Goal: Check status: Check status

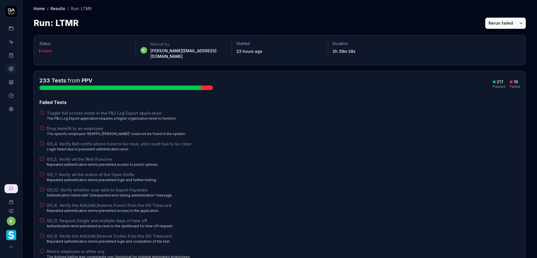
click at [14, 55] on link at bounding box center [11, 55] width 10 height 10
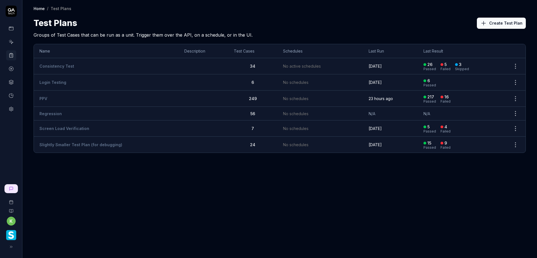
click at [54, 98] on td "PPV" at bounding box center [106, 99] width 145 height 16
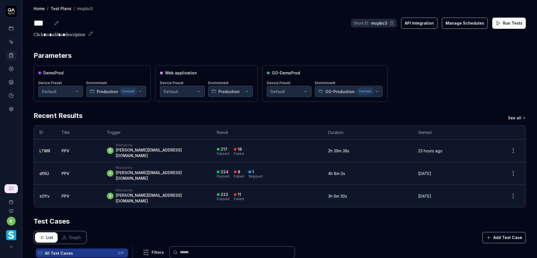
click at [498, 24] on button "Run Tests" at bounding box center [509, 23] width 34 height 11
click at [437, 77] on div "DemoProd Device Preset Default Environment Production Default Web application D…" at bounding box center [280, 83] width 492 height 37
click at [258, 148] on div "233 Running" at bounding box center [267, 150] width 100 height 9
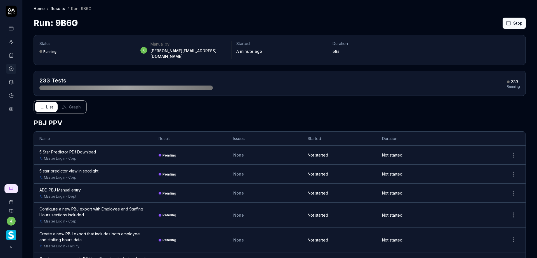
click at [286, 118] on h2 "PBJ PPV" at bounding box center [280, 123] width 492 height 10
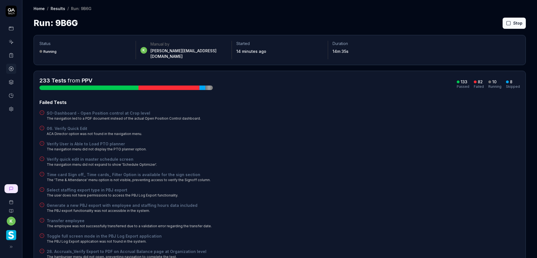
click at [365, 172] on div "Time card Sign off_ Time cards_ Filter Option is available for the sign section…" at bounding box center [279, 177] width 480 height 11
click at [386, 115] on div "SO-Dashboard - Open Position control at Crop level The navigation led to a PDF …" at bounding box center [279, 115] width 480 height 11
click at [441, 127] on div "06. Verify Quick Edit ACA Director option was not found in the navigation menu." at bounding box center [279, 131] width 480 height 11
click at [464, 130] on div "06. Verify Quick Edit ACA Director option was not found in the navigation menu." at bounding box center [279, 131] width 480 height 11
click at [489, 24] on button "Rerun failed" at bounding box center [500, 23] width 31 height 11
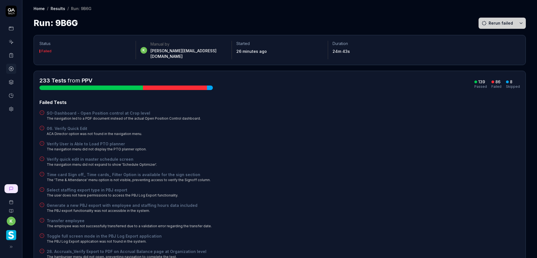
click at [450, 144] on div "Verify User is Able to Load PTO planner The navigation menu did not display the…" at bounding box center [279, 146] width 480 height 11
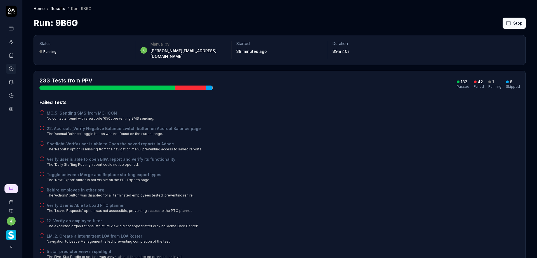
click at [412, 126] on div "22. Accruals_Verify Negative Balance switch button on Accrual Balance page The …" at bounding box center [279, 131] width 480 height 11
click at [352, 141] on div "Spotlight-Verify user is able to Open the saved reports in Adhoc The 'Reports' …" at bounding box center [279, 146] width 480 height 11
click at [414, 156] on div "Verify user is able to open BIPA report and verify its functionality The 'Daily…" at bounding box center [279, 161] width 480 height 11
click at [495, 23] on button "Rerun failed" at bounding box center [500, 23] width 31 height 11
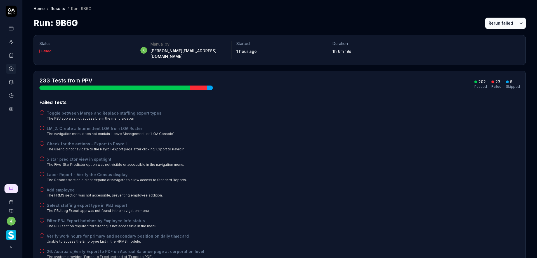
click at [499, 22] on button "Rerun failed" at bounding box center [500, 23] width 31 height 11
click at [396, 145] on div "Check for the actions - Export to Payroll The user did not navigate to the Payr…" at bounding box center [279, 146] width 480 height 11
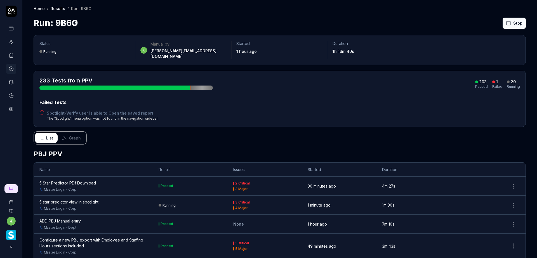
click at [332, 100] on div "Failed Tests" at bounding box center [279, 102] width 480 height 7
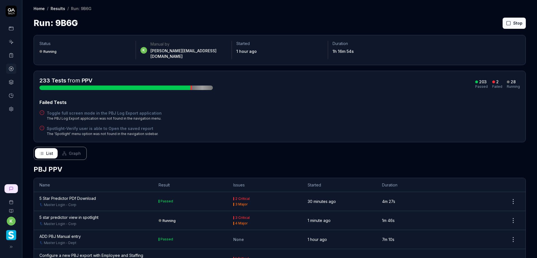
click at [468, 116] on div "Failed Tests Toggle full screen mode in the PBJ Log Export application The PBJ …" at bounding box center [279, 117] width 480 height 37
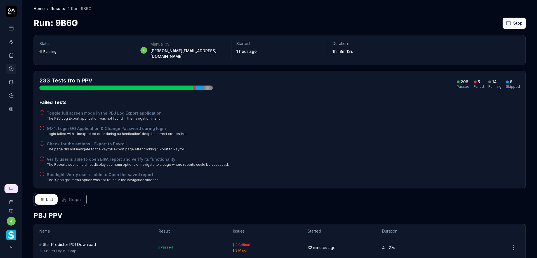
click at [456, 141] on div "Check for the actions - Export to Payroll The page did not navigate to the Payr…" at bounding box center [279, 146] width 480 height 11
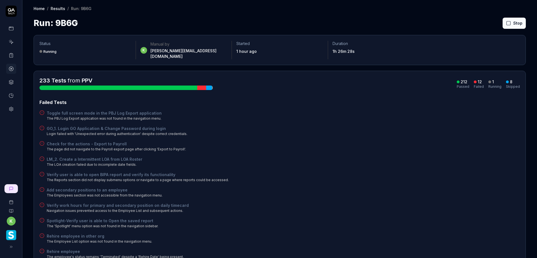
click at [391, 119] on div "Failed Tests Toggle full screen mode in the PBJ Log Export application The PBJ …" at bounding box center [279, 194] width 480 height 191
click at [489, 27] on button "Rerun failed" at bounding box center [500, 23] width 31 height 11
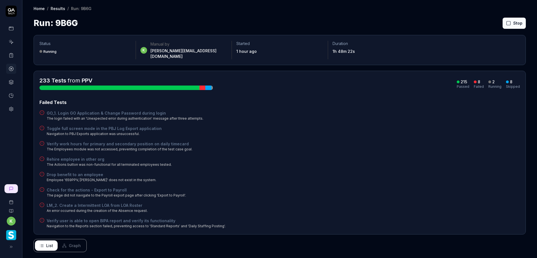
click at [359, 99] on div "Failed Tests" at bounding box center [279, 102] width 480 height 7
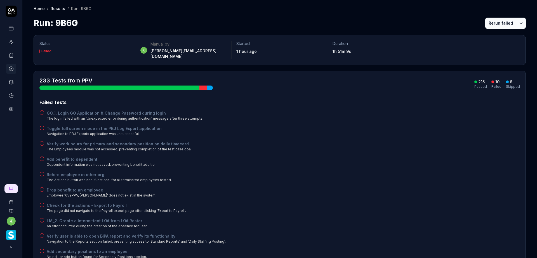
click at [399, 129] on div "Toggle full screen mode in the PBJ Log Export application Navigation to PBJ Exp…" at bounding box center [279, 131] width 480 height 11
click at [492, 20] on button "Rerun failed" at bounding box center [500, 23] width 31 height 11
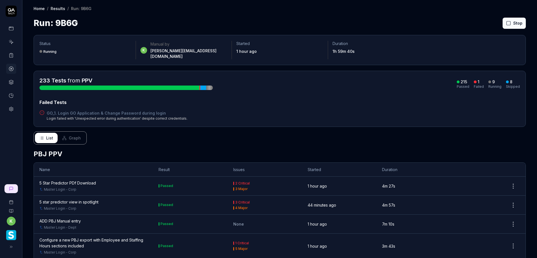
click at [396, 110] on div "GO_1. Login GO Application & Change Password during login Login failed with 'Un…" at bounding box center [279, 115] width 480 height 11
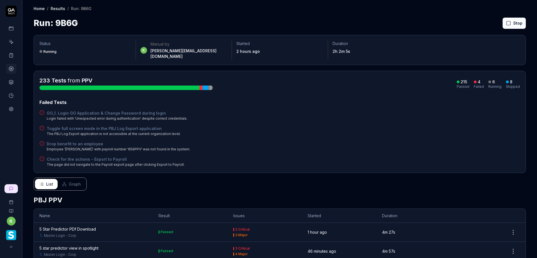
click at [74, 181] on span "Graph" at bounding box center [75, 184] width 12 height 6
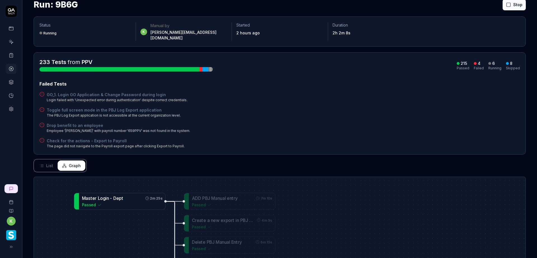
scroll to position [28, 0]
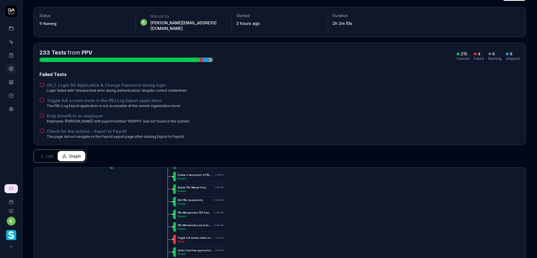
drag, startPoint x: 155, startPoint y: 211, endPoint x: 164, endPoint y: 117, distance: 94.7
click at [161, 133] on div "Status Running k Manual by kevin.opolin@smartlinx.com Started 2 hours ago Durat…" at bounding box center [279, 192] width 515 height 383
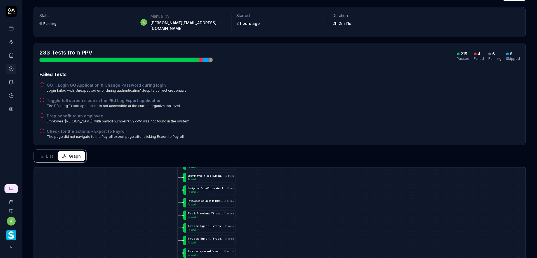
drag, startPoint x: 296, startPoint y: 170, endPoint x: 296, endPoint y: 155, distance: 14.8
click at [296, 156] on div "Status Running k Manual by kevin.opolin@smartlinx.com Started 2 hours ago Durat…" at bounding box center [279, 192] width 515 height 383
drag, startPoint x: 300, startPoint y: 211, endPoint x: 303, endPoint y: 123, distance: 87.8
click at [303, 128] on div "Status Running k Manual by kevin.opolin@smartlinx.com Started 2 hours ago Durat…" at bounding box center [279, 192] width 515 height 383
drag, startPoint x: 311, startPoint y: 193, endPoint x: 313, endPoint y: 139, distance: 54.0
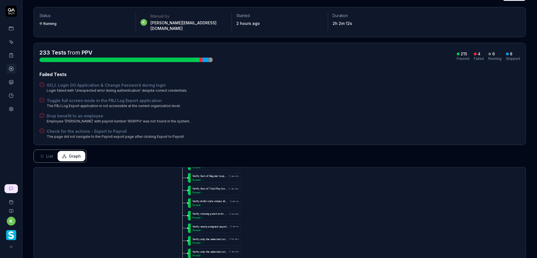
click at [313, 146] on div "Status Running k Manual by kevin.opolin@smartlinx.com Started 2 hours ago Durat…" at bounding box center [279, 192] width 515 height 383
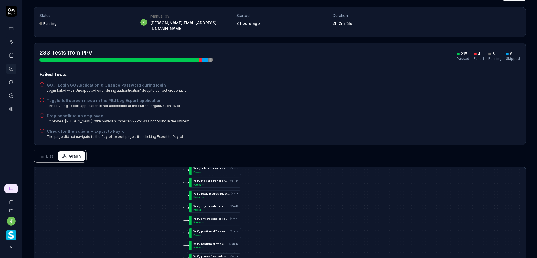
drag, startPoint x: 324, startPoint y: 215, endPoint x: 322, endPoint y: 153, distance: 62.4
click at [322, 150] on div "Status Running k Manual by kevin.opolin@smartlinx.com Started 2 hours ago Durat…" at bounding box center [279, 192] width 515 height 383
drag, startPoint x: 326, startPoint y: 232, endPoint x: 330, endPoint y: 178, distance: 53.5
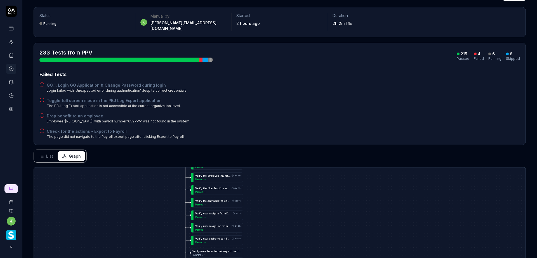
drag, startPoint x: 333, startPoint y: 214, endPoint x: 334, endPoint y: 169, distance: 45.3
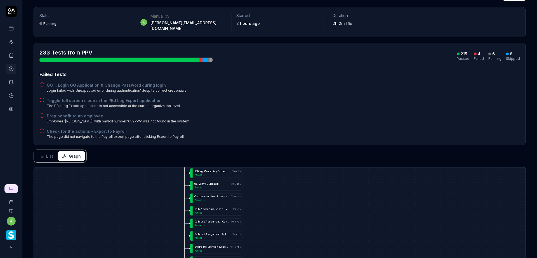
drag, startPoint x: 335, startPoint y: 213, endPoint x: 330, endPoint y: 157, distance: 55.3
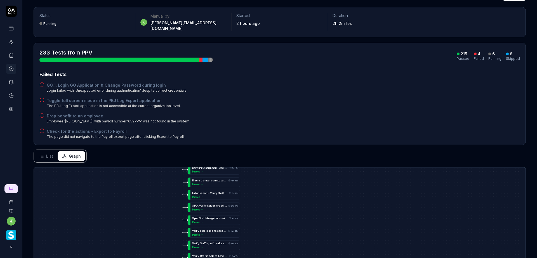
drag, startPoint x: 344, startPoint y: 237, endPoint x: 343, endPoint y: 176, distance: 61.2
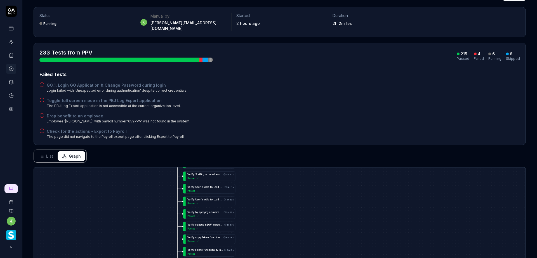
drag, startPoint x: 355, startPoint y: 207, endPoint x: 351, endPoint y: 170, distance: 37.1
drag, startPoint x: 351, startPoint y: 214, endPoint x: 349, endPoint y: 165, distance: 49.6
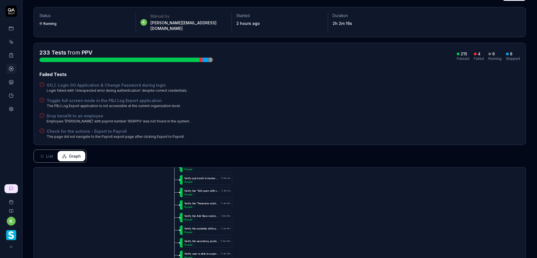
drag, startPoint x: 351, startPoint y: 214, endPoint x: 350, endPoint y: 176, distance: 37.5
drag, startPoint x: 349, startPoint y: 229, endPoint x: 348, endPoint y: 173, distance: 55.6
drag, startPoint x: 348, startPoint y: 215, endPoint x: 340, endPoint y: 173, distance: 42.9
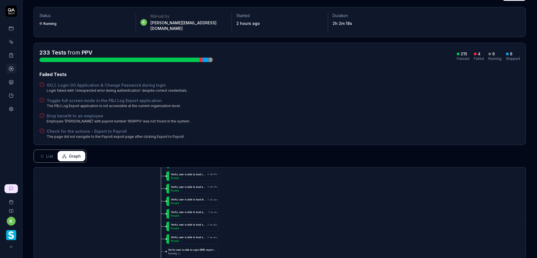
drag, startPoint x: 339, startPoint y: 197, endPoint x: 340, endPoint y: 191, distance: 5.7
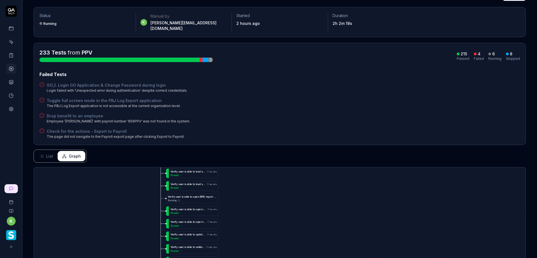
drag, startPoint x: 343, startPoint y: 200, endPoint x: 345, endPoint y: 183, distance: 16.3
drag, startPoint x: 343, startPoint y: 210, endPoint x: 345, endPoint y: 168, distance: 42.0
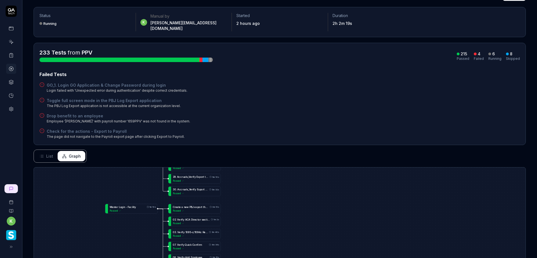
drag, startPoint x: 345, startPoint y: 226, endPoint x: 346, endPoint y: 171, distance: 54.8
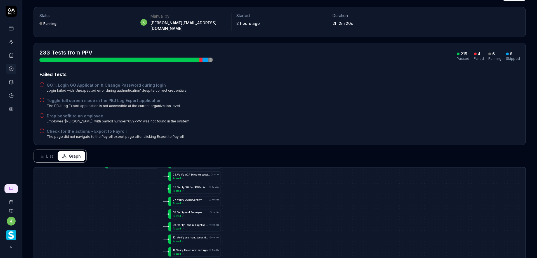
drag, startPoint x: 348, startPoint y: 228, endPoint x: 351, endPoint y: 181, distance: 47.3
drag, startPoint x: 346, startPoint y: 234, endPoint x: 351, endPoint y: 172, distance: 62.6
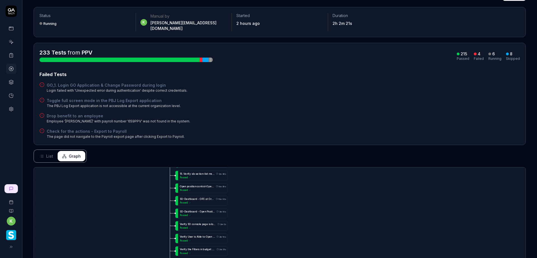
drag, startPoint x: 345, startPoint y: 198, endPoint x: 354, endPoint y: 166, distance: 33.2
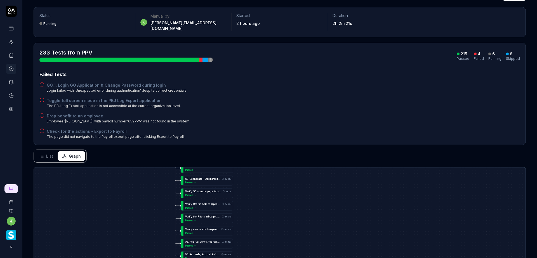
drag, startPoint x: 349, startPoint y: 225, endPoint x: 353, endPoint y: 176, distance: 48.8
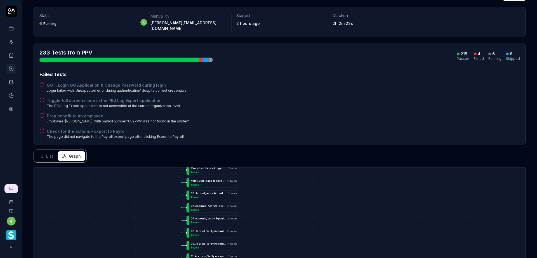
drag, startPoint x: 350, startPoint y: 201, endPoint x: 353, endPoint y: 187, distance: 13.7
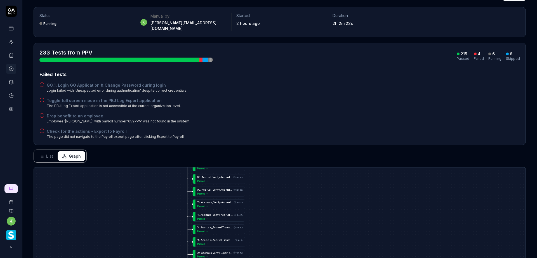
drag, startPoint x: 353, startPoint y: 213, endPoint x: 356, endPoint y: 168, distance: 44.6
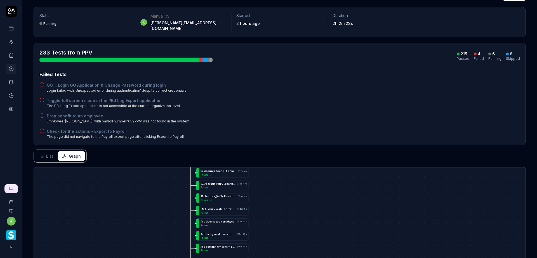
drag, startPoint x: 356, startPoint y: 212, endPoint x: 366, endPoint y: 179, distance: 34.4
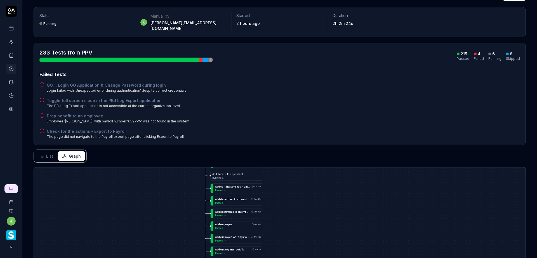
drag, startPoint x: 364, startPoint y: 230, endPoint x: 370, endPoint y: 177, distance: 53.8
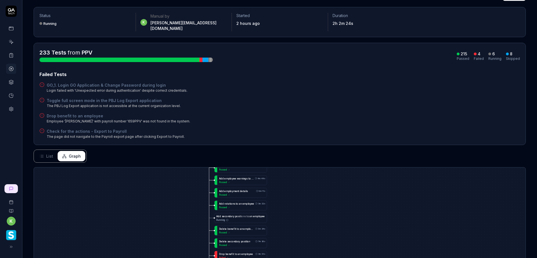
drag, startPoint x: 369, startPoint y: 215, endPoint x: 374, endPoint y: 178, distance: 37.0
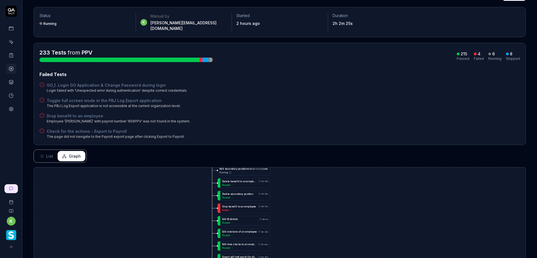
drag, startPoint x: 374, startPoint y: 209, endPoint x: 381, endPoint y: 173, distance: 37.1
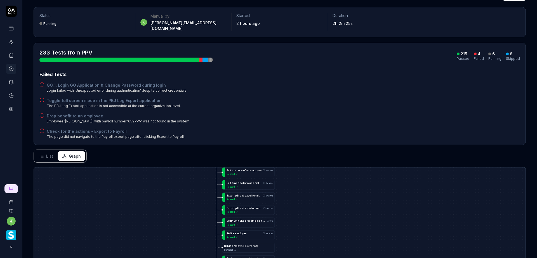
drag, startPoint x: 386, startPoint y: 206, endPoint x: 386, endPoint y: 188, distance: 18.2
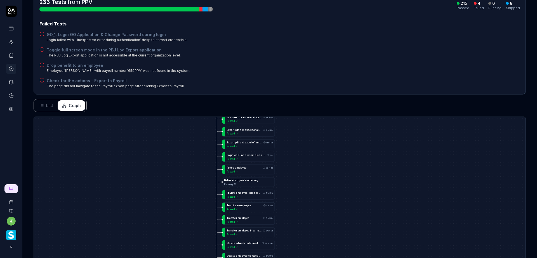
scroll to position [84, 0]
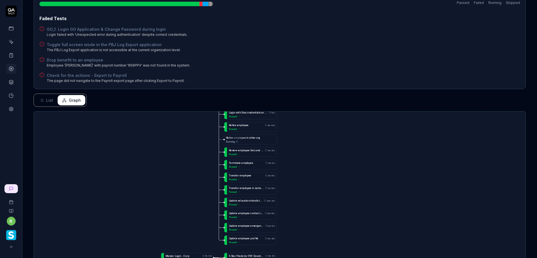
drag, startPoint x: 391, startPoint y: 183, endPoint x: 415, endPoint y: 110, distance: 77.1
click at [409, 117] on div "5 S t a r P r e d i c t o r P D f D o w n l o a d 4m 27s Passed M a s t e r L o…" at bounding box center [280, 215] width 492 height 206
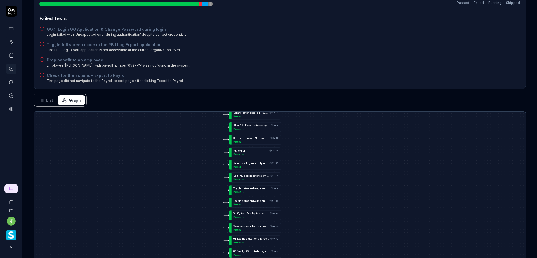
drag
click at [393, 76] on div "Status Running k Manual by kevin.opolin@smartlinx.com Started 2 hours ago Durat…" at bounding box center [279, 136] width 515 height 383
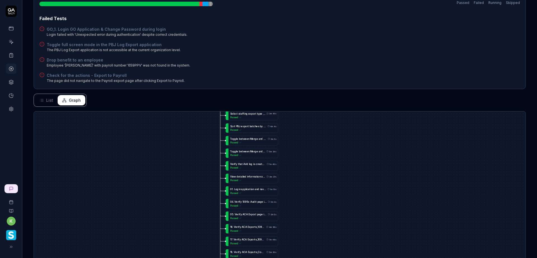
click at [431, 39] on div "Status Running k Manual by kevin.opolin@smartlinx.com Started 2 hours ago Durat…" at bounding box center [279, 136] width 515 height 383
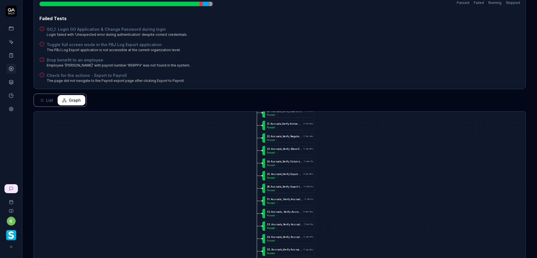
click at [441, 5] on div "Status Running k Manual by kevin.opolin@smartlinx.com Started 2 hours ago Durat…" at bounding box center [279, 136] width 515 height 383
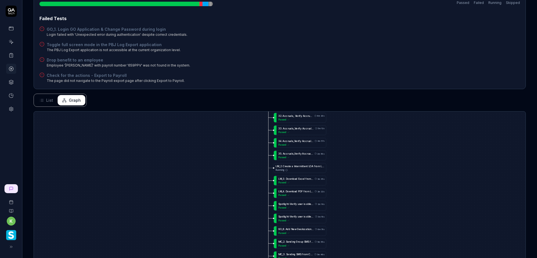
click at [415, 15] on div "Status Running k Manual by kevin.opolin@smartlinx.com Started 2 hours ago Durat…" at bounding box center [279, 136] width 515 height 383
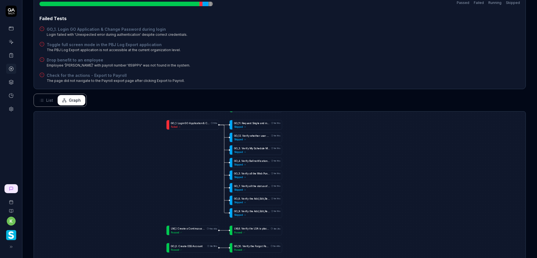
click at [367, 155] on div "5 S t a r P r e d i c t o r P D f D o w n l o a d 4m 27s Passed M a s t e r L o…" at bounding box center [280, 215] width 492 height 206
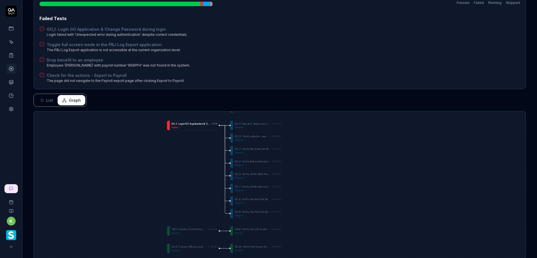
click at [193, 126] on div "Failed" at bounding box center [194, 127] width 46 height 3
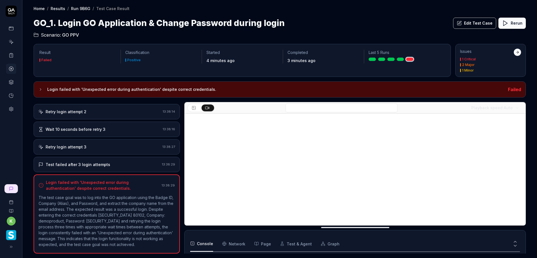
scroll to position [133, 0]
click at [141, 166] on div "Test failed after 3 login attempts" at bounding box center [98, 165] width 121 height 6
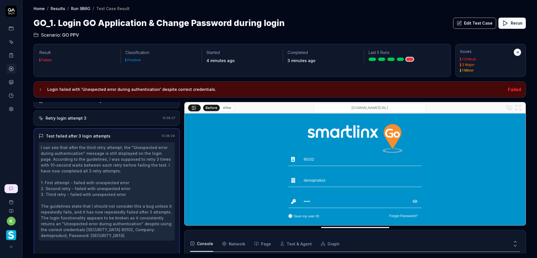
scroll to position [182, 0]
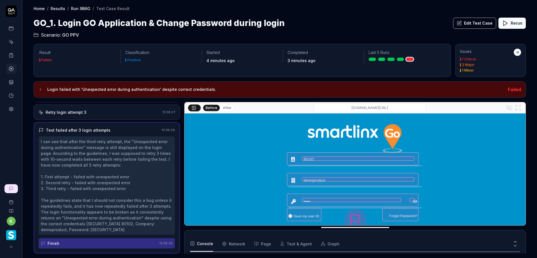
click at [226, 107] on button "After" at bounding box center [227, 108] width 13 height 6
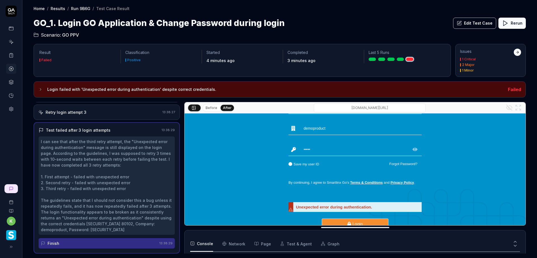
scroll to position [14, 0]
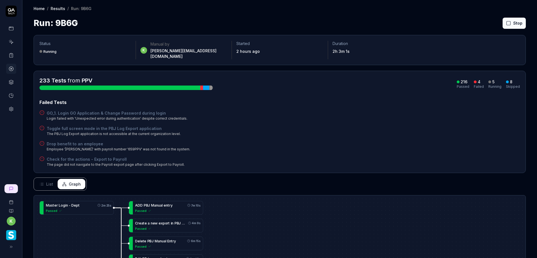
click at [358, 105] on div "Failed Tests GO_1. Login GO Application & Change Password during login Login fa…" at bounding box center [279, 133] width 480 height 68
click at [429, 141] on div "Drop benefit to an employee Employee 'Srikanth' with payroll number '659PPV' wa…" at bounding box center [279, 146] width 480 height 11
click at [315, 78] on div "233 Tests from PPV 216 Passed 4 Failed 5 Running 8 Skipped" at bounding box center [279, 83] width 480 height 13
click at [51, 181] on span "List" at bounding box center [49, 184] width 7 height 6
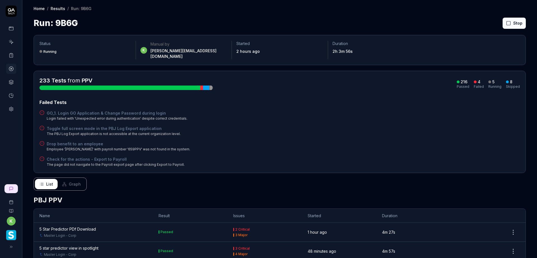
click at [45, 179] on button "List" at bounding box center [46, 184] width 23 height 10
click at [318, 105] on div "Failed Tests GO_1. Login GO Application & Change Password during login Login fa…" at bounding box center [279, 133] width 480 height 68
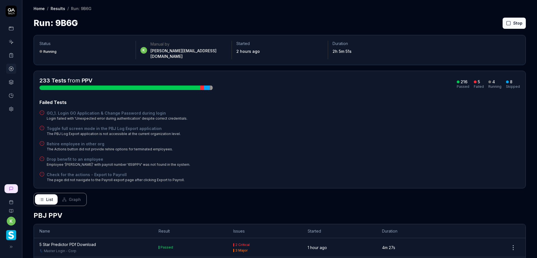
click at [387, 141] on div "Rehire employee in other org The Actions button did not provide rehire options …" at bounding box center [279, 146] width 480 height 11
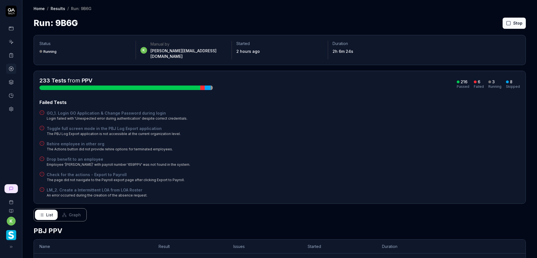
drag, startPoint x: 414, startPoint y: 137, endPoint x: 430, endPoint y: 124, distance: 21.3
click at [417, 141] on div "Rehire employee in other org The Actions button did not provide rehire options …" at bounding box center [279, 146] width 480 height 11
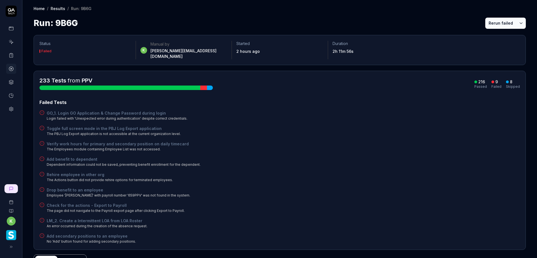
click at [11, 67] on icon at bounding box center [11, 68] width 5 height 5
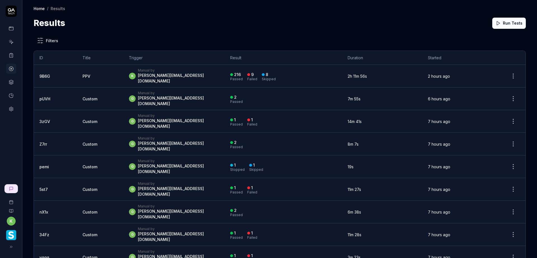
click at [377, 22] on div "Results Run Tests" at bounding box center [280, 23] width 492 height 13
click at [173, 73] on div "k Manual by kevin.opolin@smartlinx.com" at bounding box center [174, 76] width 90 height 16
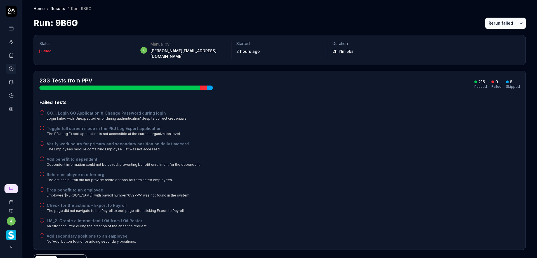
click at [342, 92] on div "233 Tests from PPV 216 Passed 9 Failed 8 Skipped Failed Tests GO_1. Login GO Ap…" at bounding box center [279, 160] width 480 height 167
click at [367, 176] on div "Rehire employee in other org The Actions button did not provide rehire options …" at bounding box center [279, 177] width 480 height 11
click at [305, 156] on div "Add benefit to dependent Dependent information could not be saved, preventing b…" at bounding box center [279, 161] width 480 height 11
click at [300, 134] on div "Failed Tests GO_1. Login GO Application & Change Password during login Login fa…" at bounding box center [279, 171] width 480 height 145
click at [298, 127] on div "Toggle full screen mode in the PBJ Log Export application The PBJ Log Export ap…" at bounding box center [279, 131] width 480 height 11
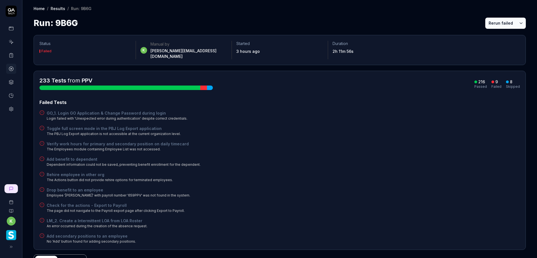
click at [416, 130] on div "Toggle full screen mode in the PBJ Log Export application The PBJ Log Export ap…" at bounding box center [279, 131] width 480 height 11
